Goal: Task Accomplishment & Management: Manage account settings

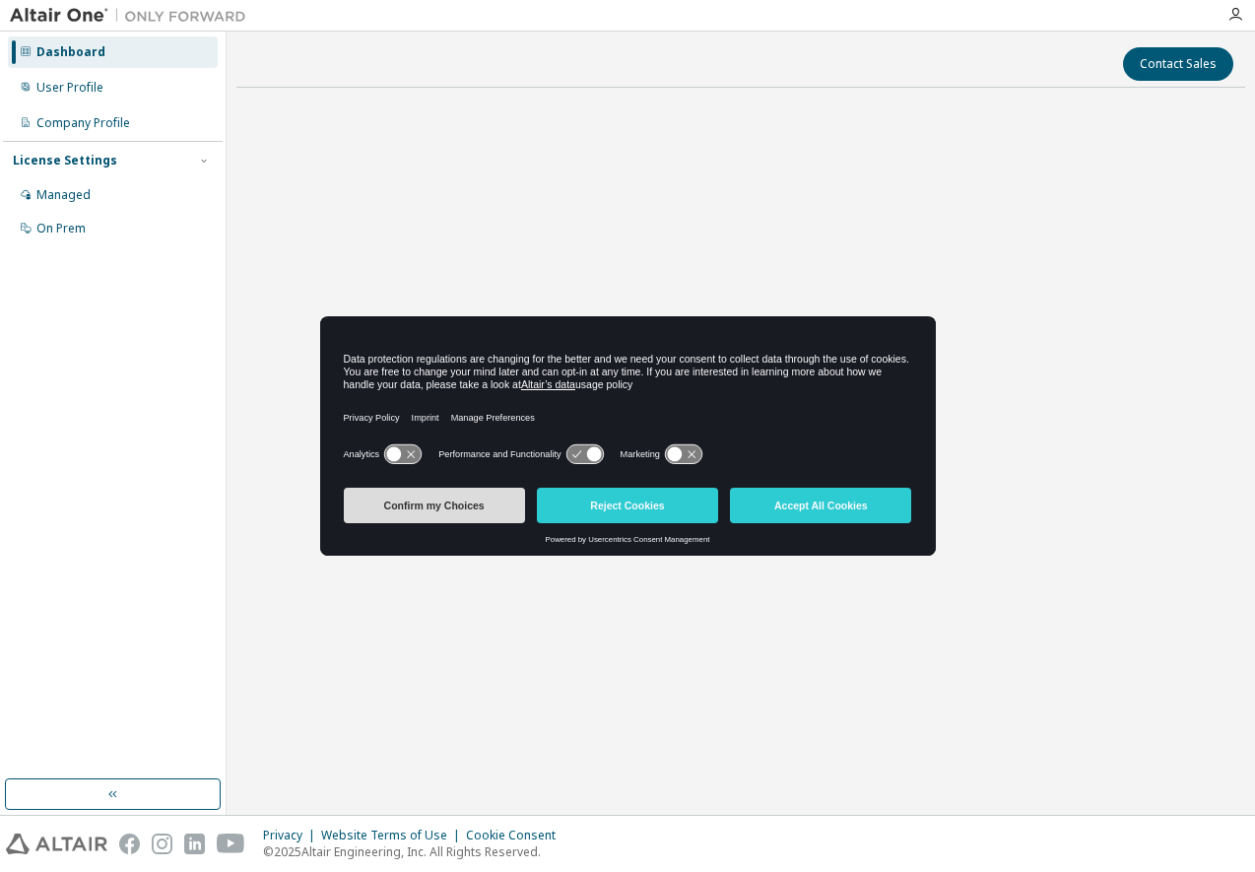
click at [448, 508] on button "Confirm my Choices" at bounding box center [434, 505] width 181 height 35
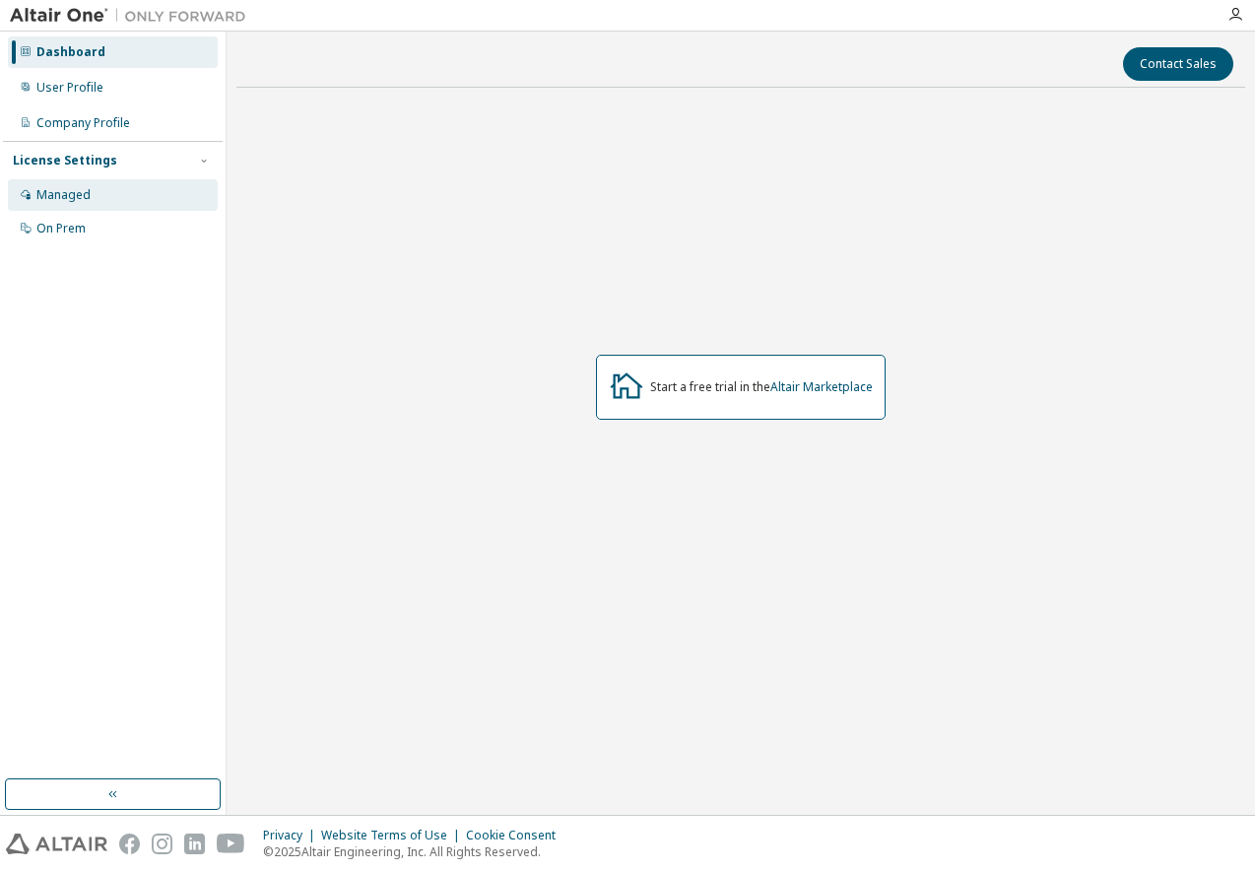
click at [86, 188] on div "Managed" at bounding box center [63, 195] width 54 height 16
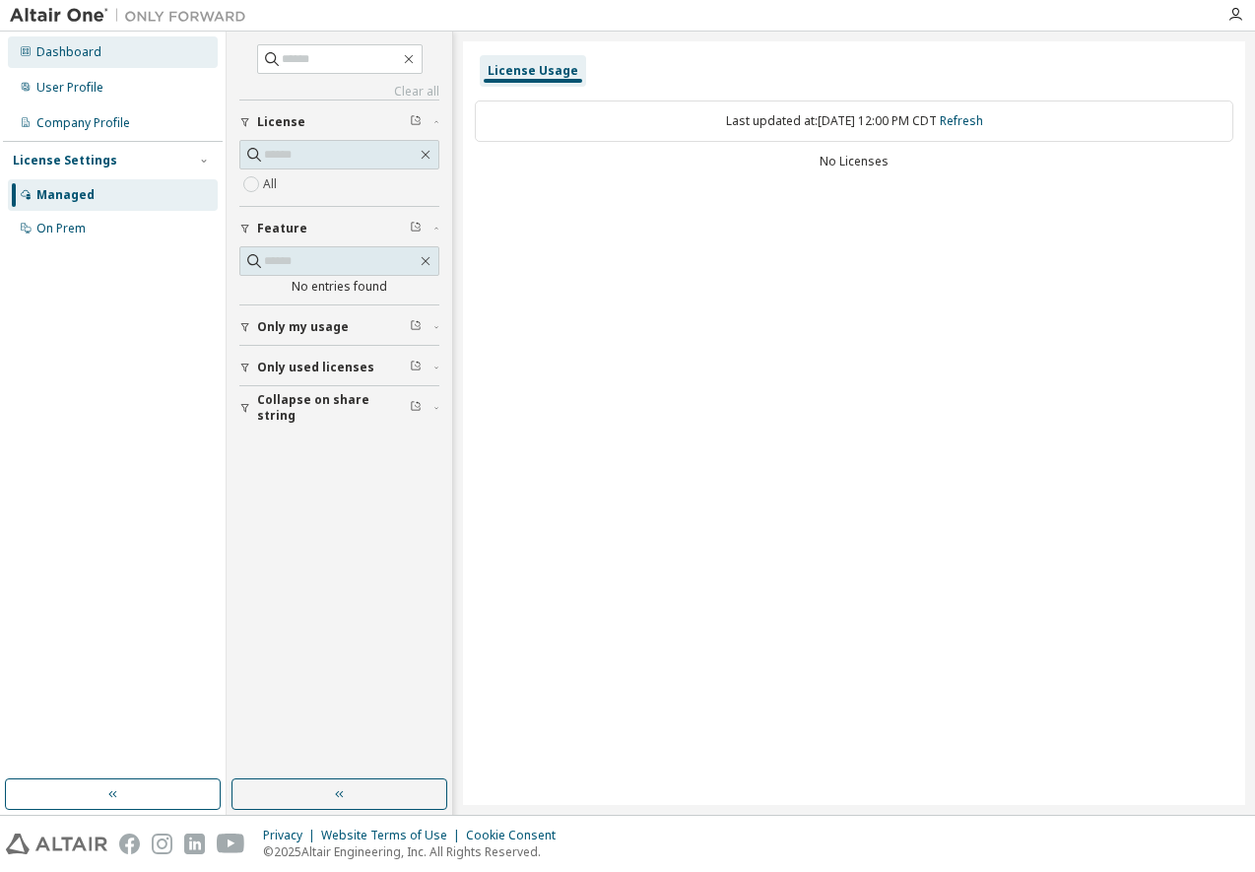
click at [95, 49] on div "Dashboard" at bounding box center [68, 52] width 65 height 16
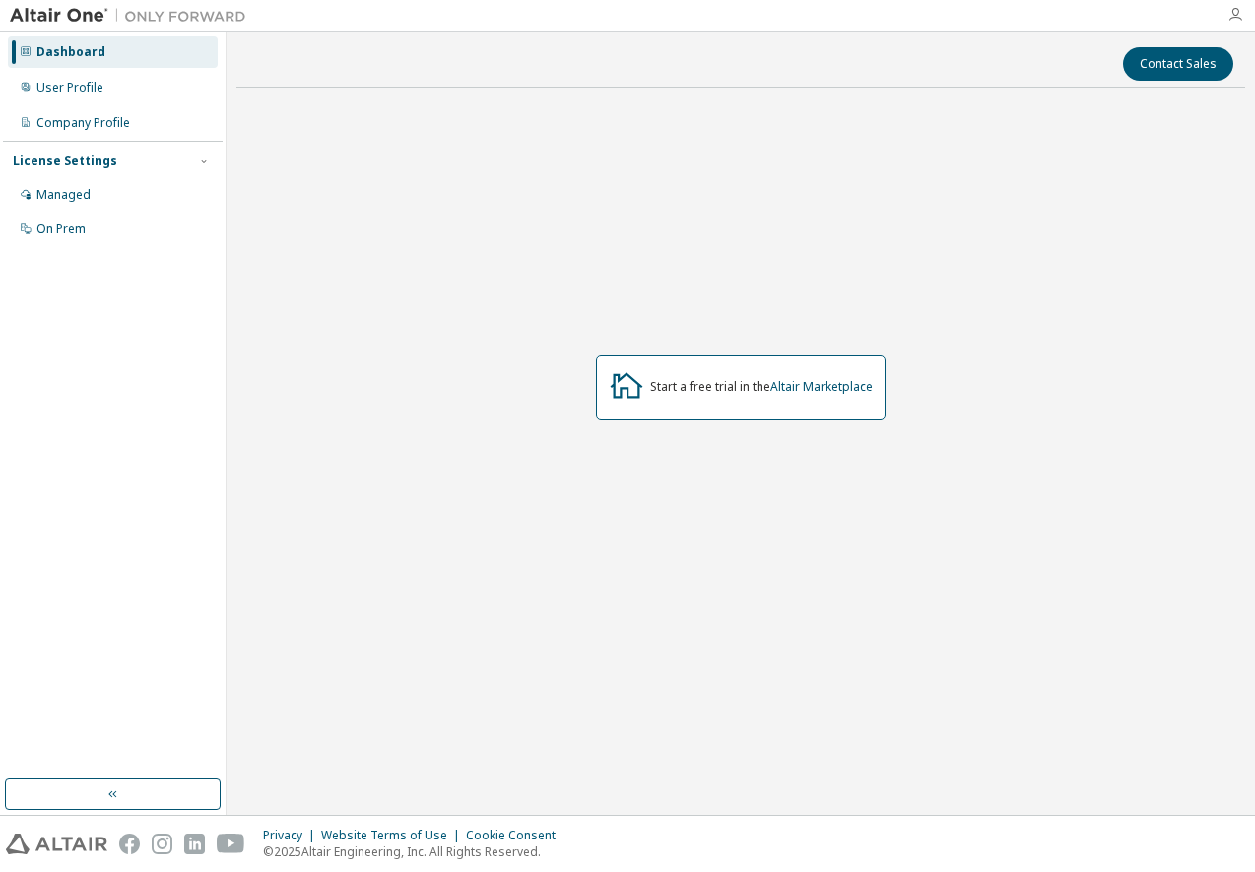
click at [1241, 13] on icon "button" at bounding box center [1235, 15] width 16 height 16
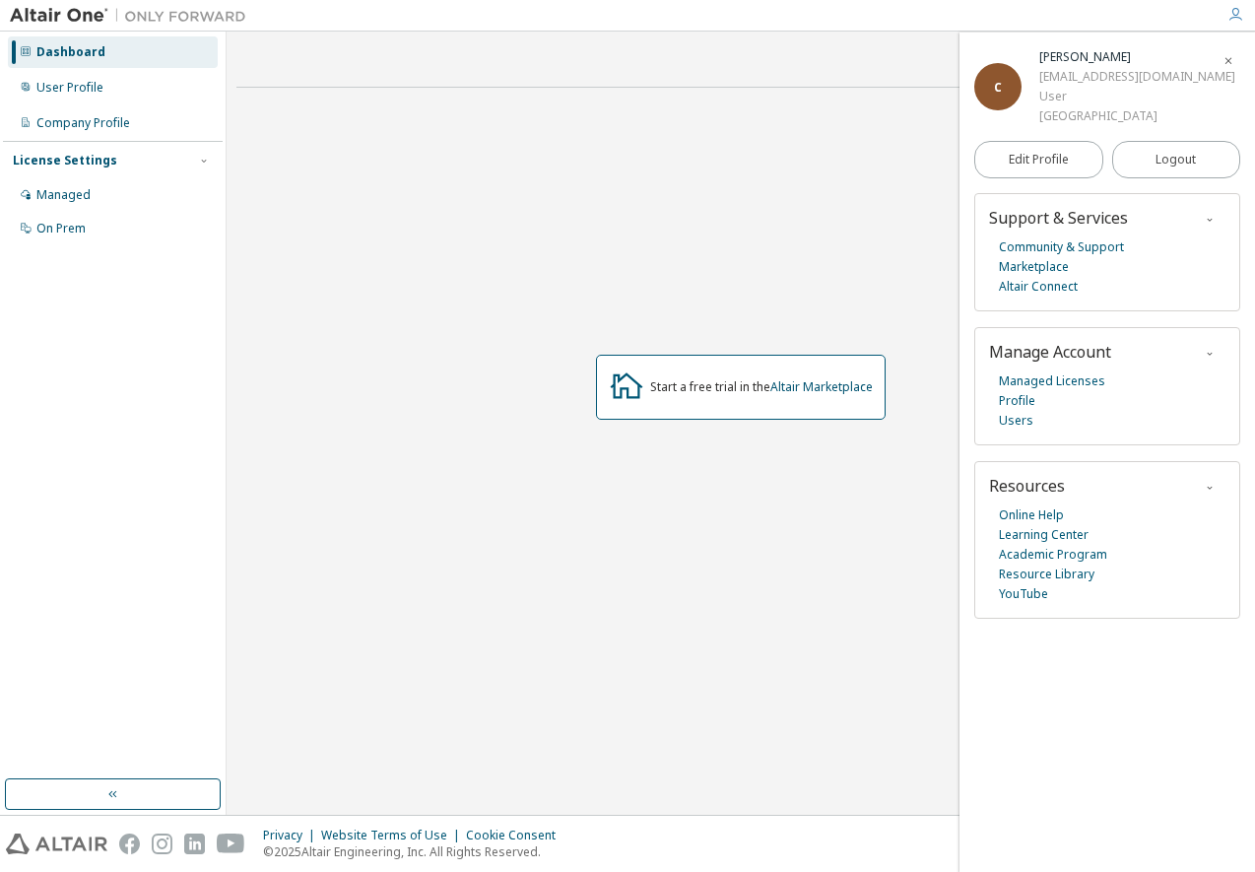
click at [408, 184] on div "Start a free trial in the Altair Marketplace" at bounding box center [740, 386] width 1009 height 566
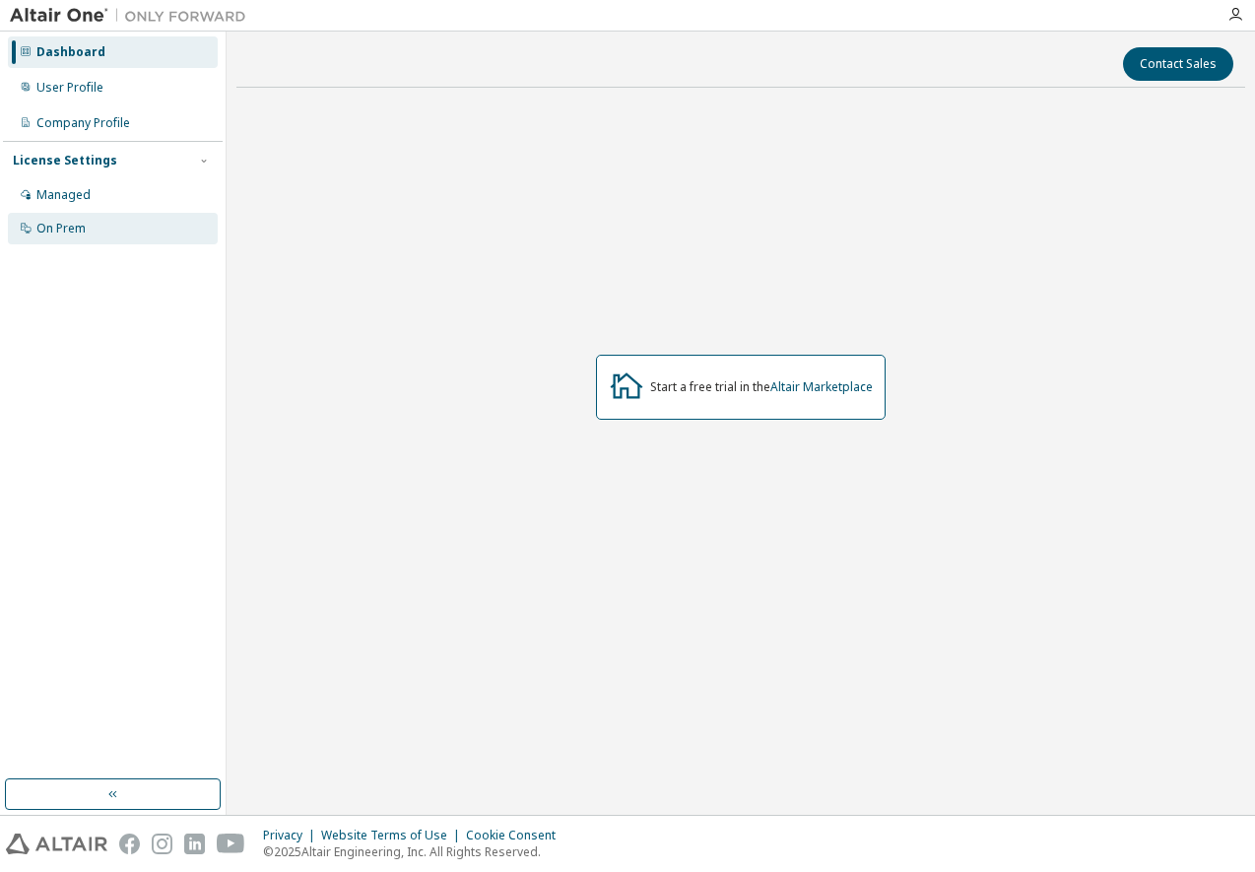
click at [98, 221] on div "On Prem" at bounding box center [113, 229] width 210 height 32
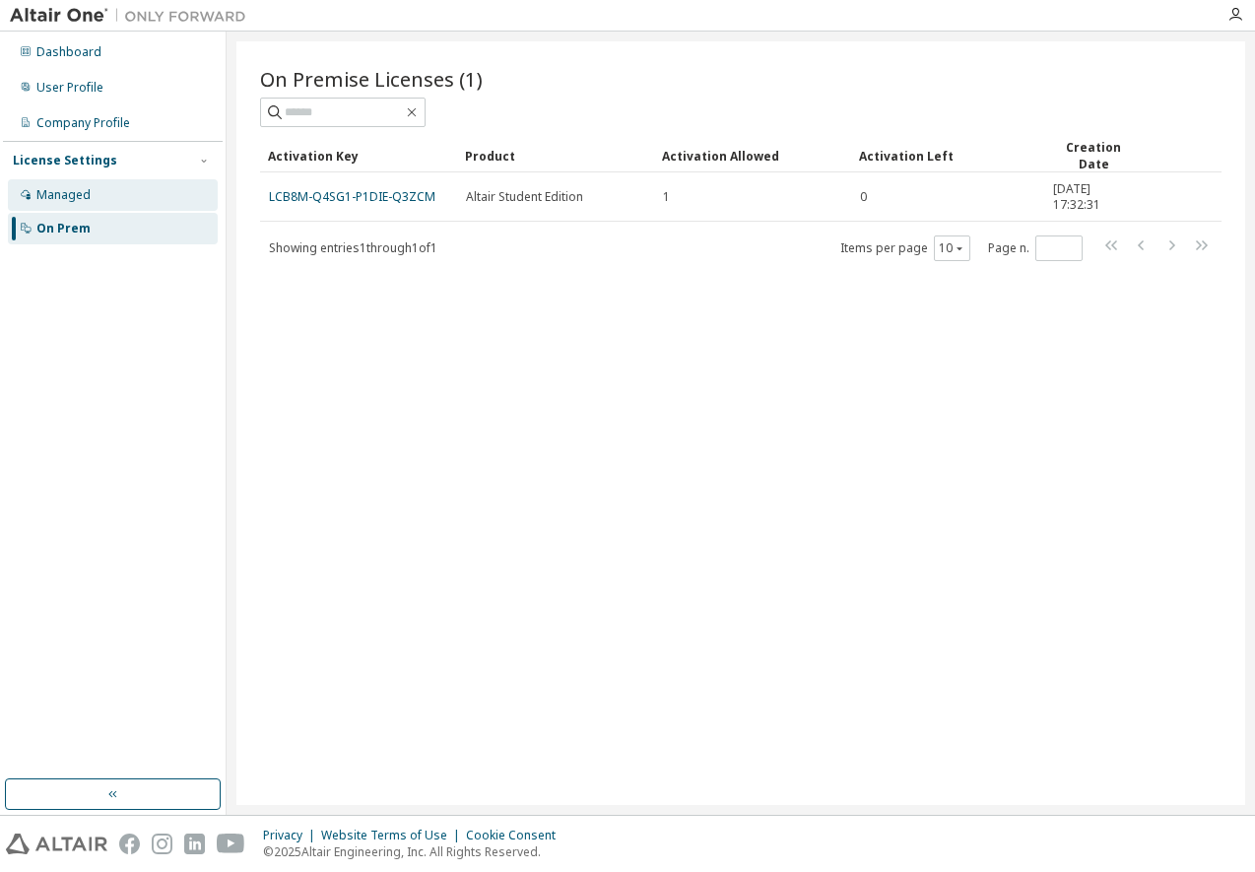
click at [120, 191] on div "Managed" at bounding box center [113, 195] width 210 height 32
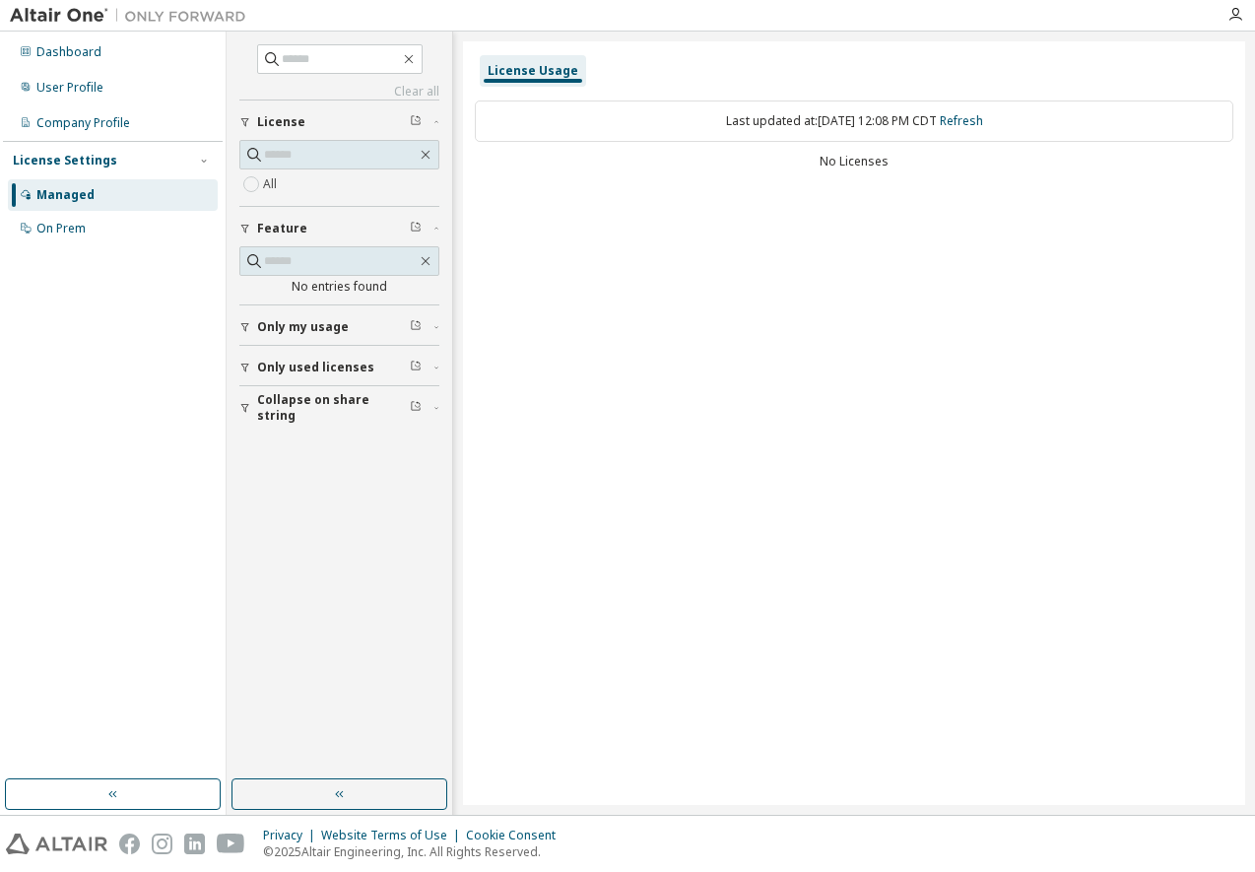
click at [312, 327] on span "Only my usage" at bounding box center [303, 327] width 92 height 16
click at [704, 271] on div "License Usage Last updated at: [DATE] 12:08 PM CDT Refresh No Licenses" at bounding box center [854, 422] width 782 height 763
click at [1110, 144] on div "Last updated at: [DATE] 12:08 PM CDT Refresh No Licenses" at bounding box center [854, 137] width 759 height 97
